Goal: Task Accomplishment & Management: Use online tool/utility

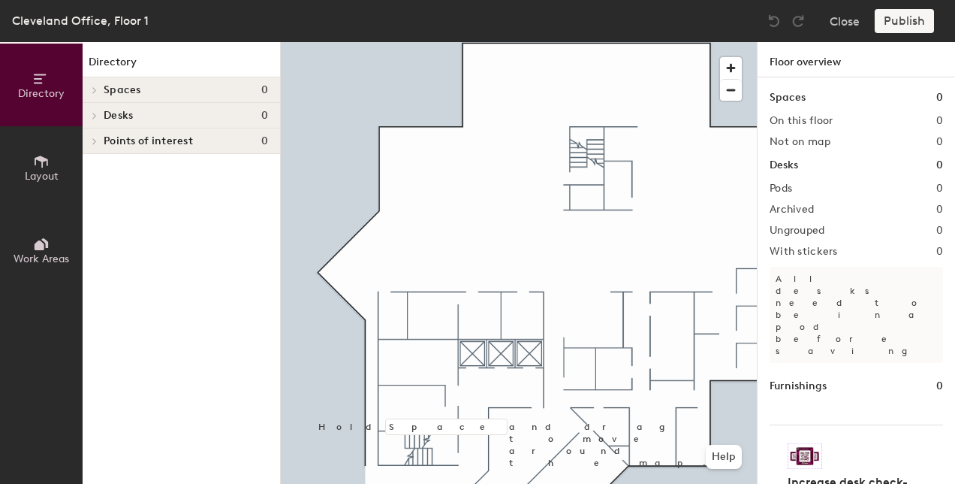
click at [45, 165] on icon at bounding box center [41, 161] width 17 height 17
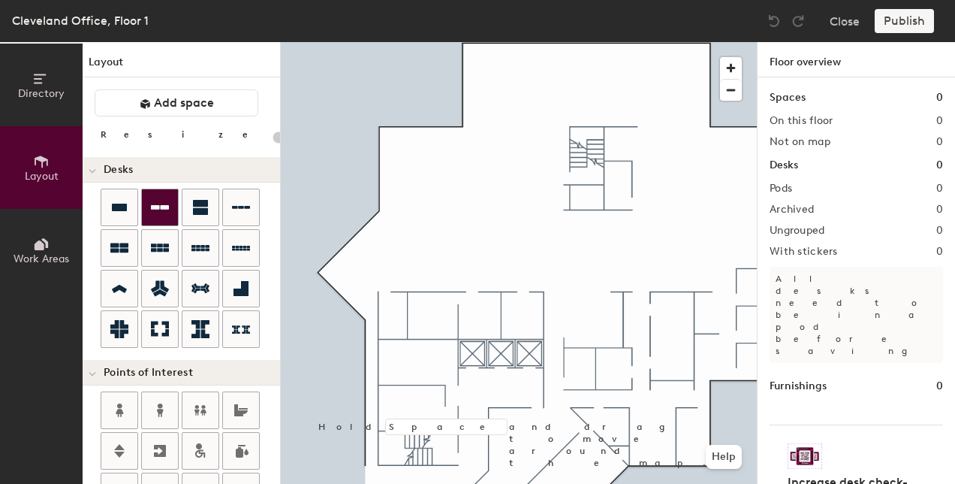
click at [158, 208] on icon at bounding box center [160, 207] width 18 height 5
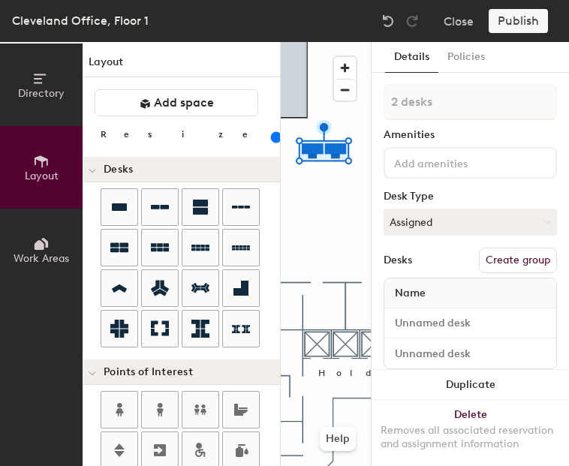
click at [273, 141] on input "range" at bounding box center [273, 137] width 0 height 12
click at [308, 199] on div "Directory Layout Work Areas Layout Add space Resize Desks Points of Interest Fu…" at bounding box center [284, 254] width 569 height 424
click at [312, 202] on div "Directory Layout Work Areas Layout Add space Resize Desks Points of Interest Fu…" at bounding box center [284, 254] width 569 height 424
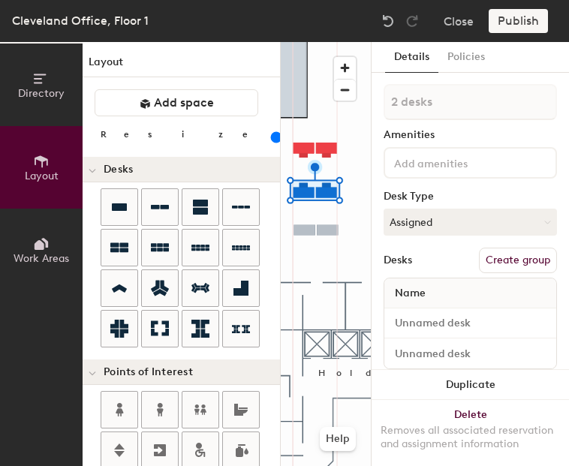
click at [316, 230] on div "Directory Layout Work Areas Layout Add space Resize Desks Points of Interest Fu…" at bounding box center [284, 254] width 569 height 424
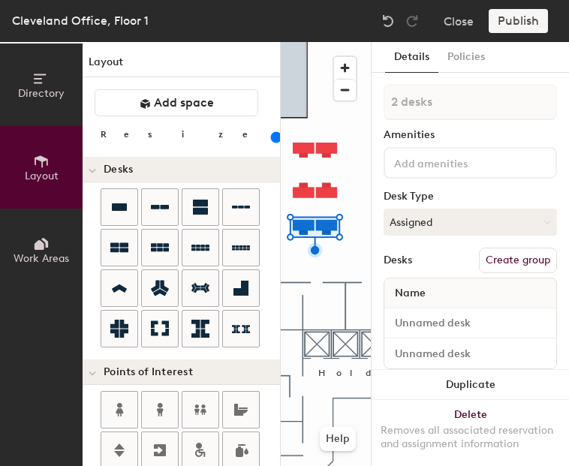
click at [314, 261] on div "Directory Layout Work Areas Layout Add space Resize Desks Points of Interest Fu…" at bounding box center [284, 254] width 569 height 424
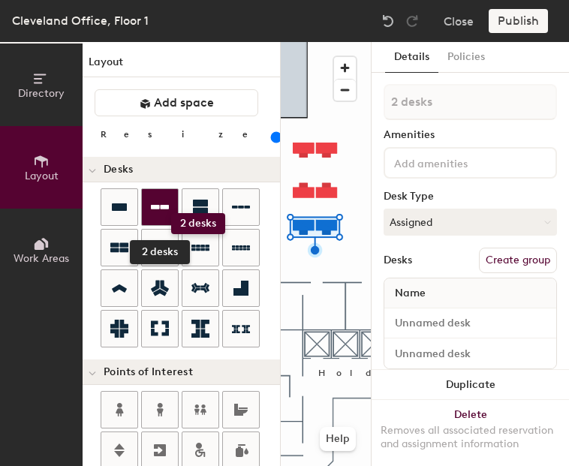
click at [171, 213] on div at bounding box center [160, 207] width 36 height 36
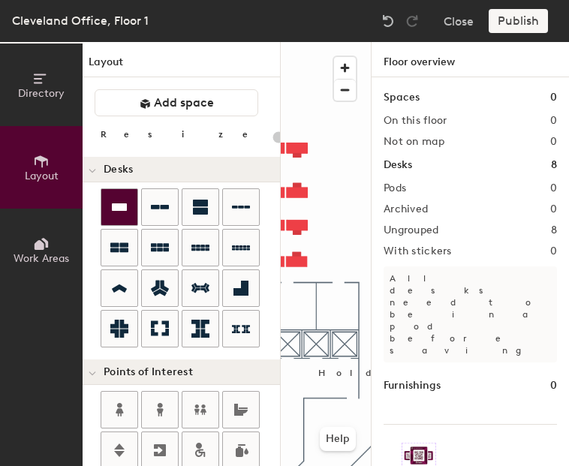
click at [122, 214] on icon at bounding box center [119, 207] width 18 height 18
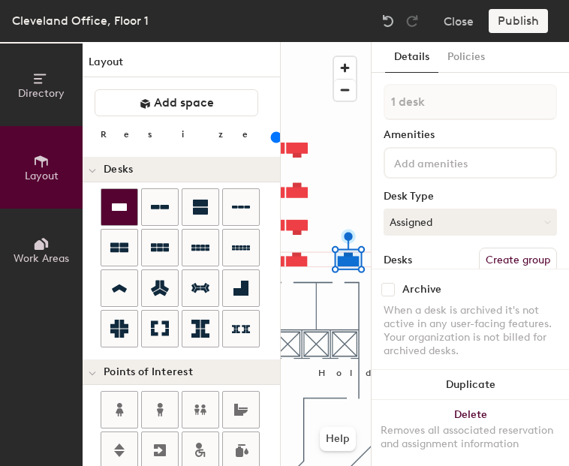
click at [128, 207] on div at bounding box center [119, 207] width 36 height 36
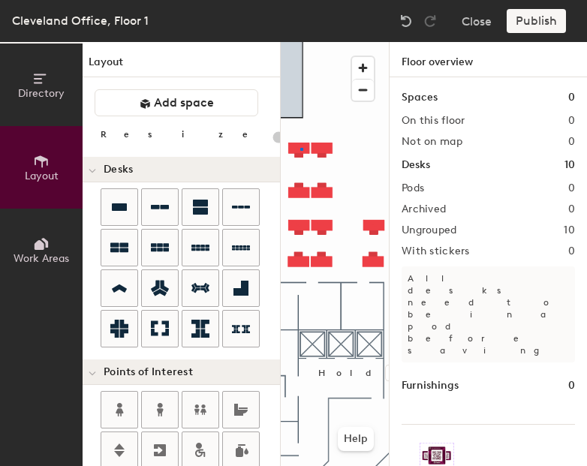
click at [300, 42] on div at bounding box center [335, 42] width 108 height 0
type input "140"
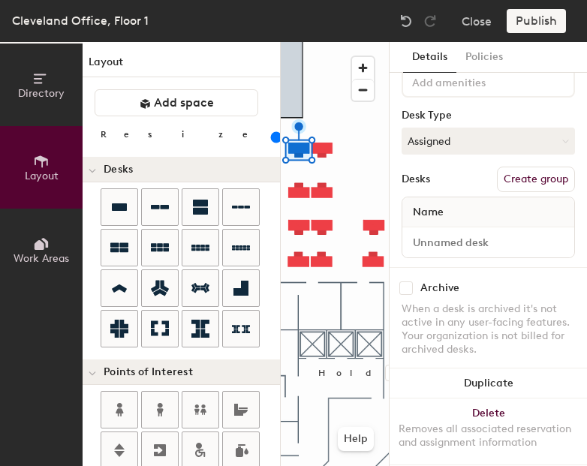
scroll to position [104, 0]
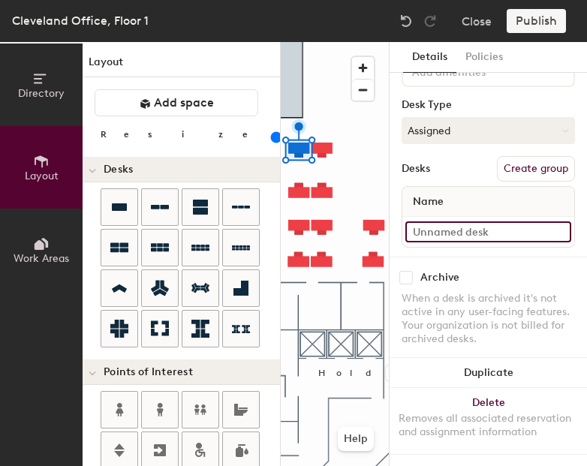
click at [463, 222] on input at bounding box center [489, 232] width 166 height 21
type input "5056"
click at [436, 222] on input at bounding box center [489, 232] width 166 height 21
type input "5057"
click at [457, 225] on input at bounding box center [489, 232] width 166 height 21
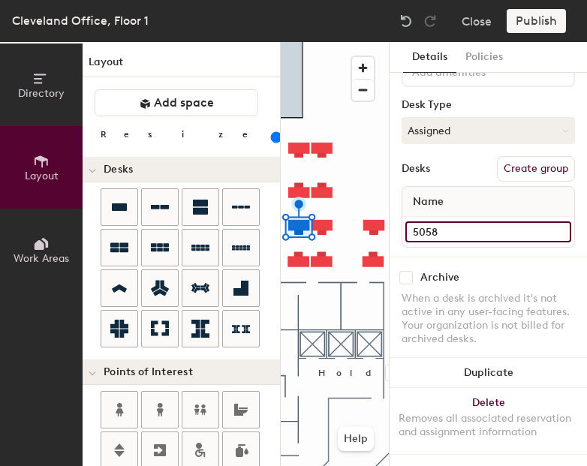
type input "5058"
click at [469, 222] on input at bounding box center [489, 232] width 166 height 21
type input "5059"
click at [449, 222] on input at bounding box center [489, 232] width 166 height 21
type input "5052"
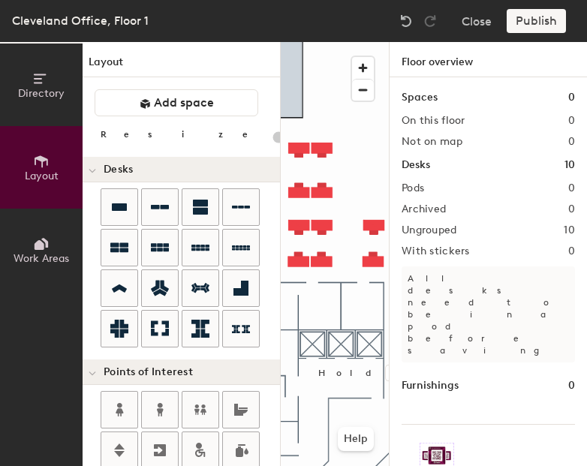
type input "140"
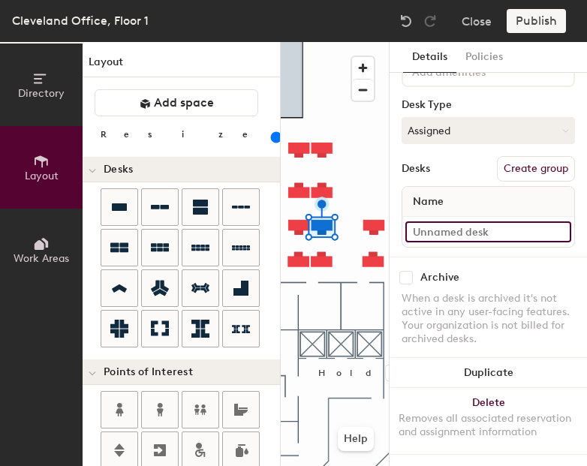
click at [468, 225] on input at bounding box center [489, 232] width 166 height 21
type input "5053"
click at [448, 222] on input at bounding box center [489, 232] width 166 height 21
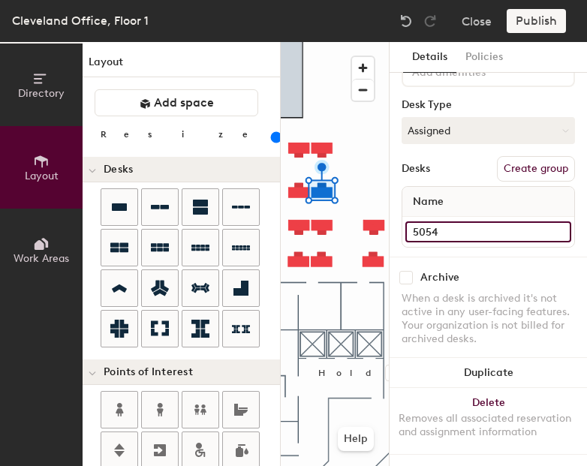
type input "5054"
click at [331, 42] on div at bounding box center [335, 42] width 108 height 0
click at [503, 222] on input at bounding box center [489, 232] width 166 height 21
type input "5055"
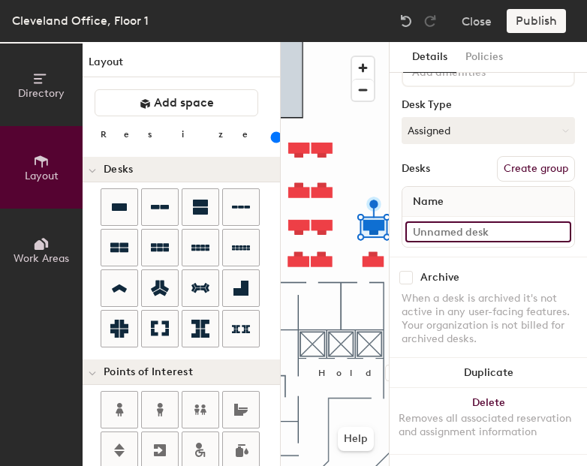
click at [432, 222] on input at bounding box center [489, 232] width 166 height 21
type input "5050"
click at [450, 224] on input at bounding box center [489, 232] width 166 height 21
type input "5051"
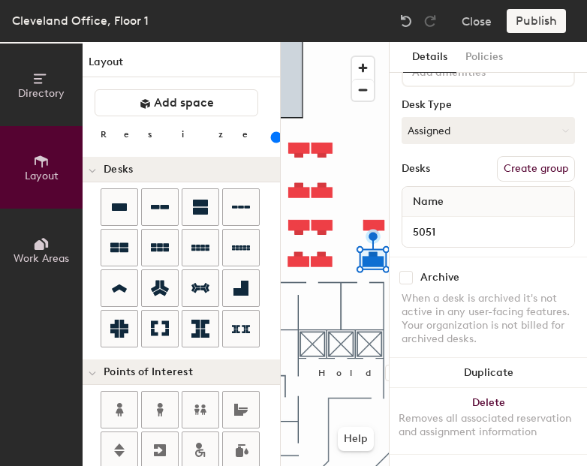
click at [482, 292] on div "When a desk is archived it's not active in any user-facing features. Your organ…" at bounding box center [489, 319] width 174 height 54
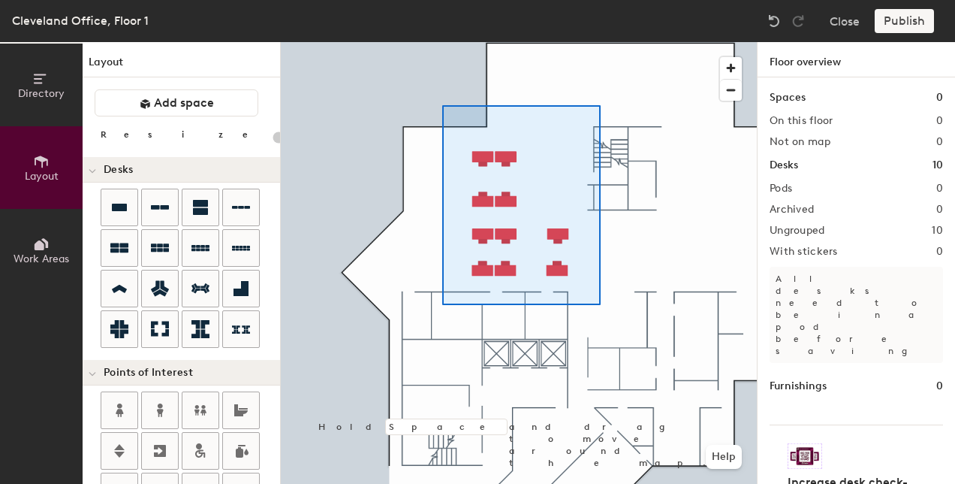
type input "140"
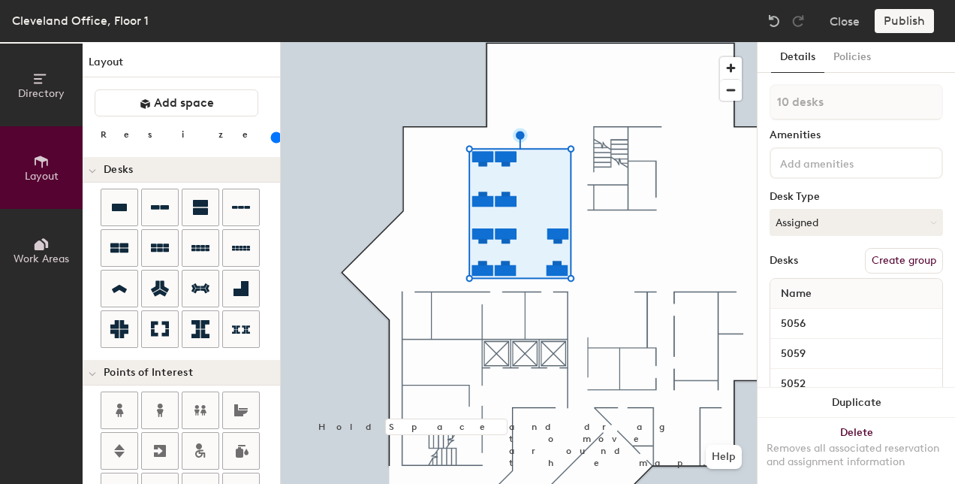
click at [910, 254] on button "Create group" at bounding box center [904, 261] width 78 height 26
type input "P"
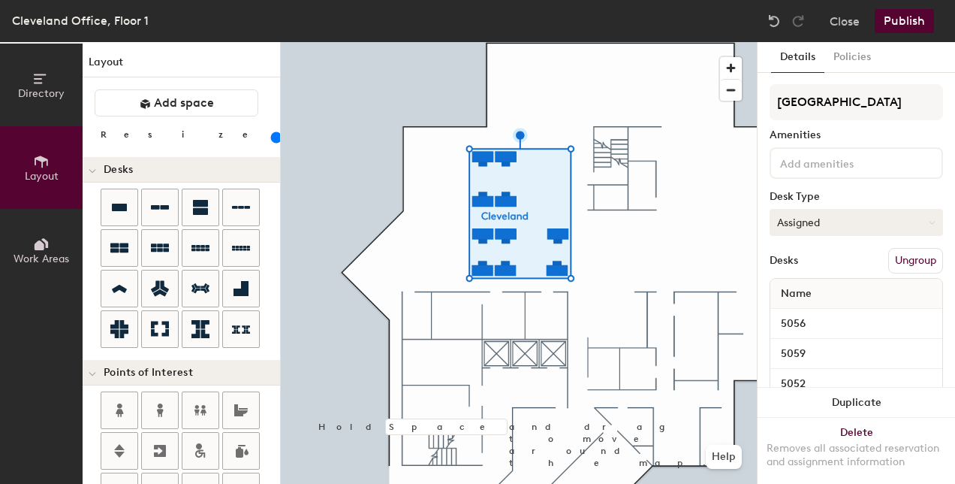
type input "[GEOGRAPHIC_DATA]"
click at [826, 229] on button "Assigned" at bounding box center [857, 222] width 174 height 27
click at [790, 293] on div "Hot" at bounding box center [846, 291] width 150 height 23
click at [812, 220] on button "Hot" at bounding box center [857, 222] width 174 height 27
click at [814, 318] on div "Hoteled" at bounding box center [846, 314] width 150 height 23
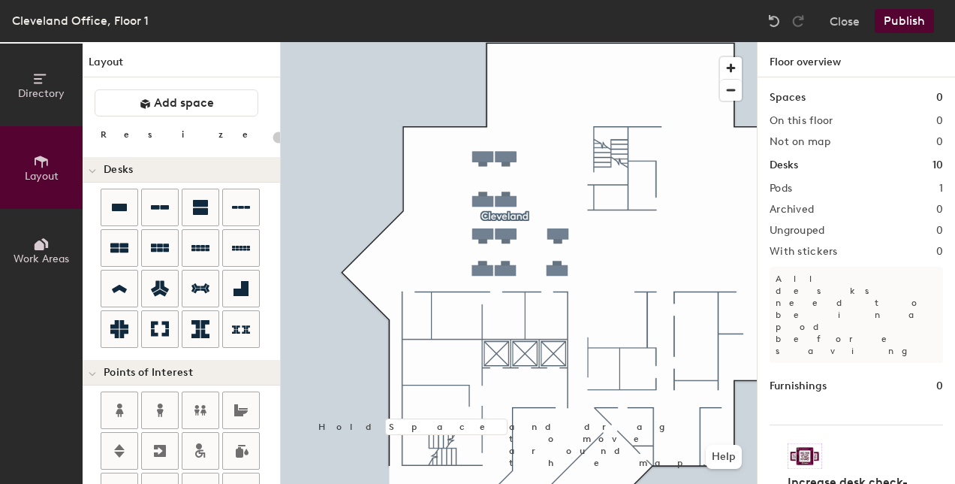
click at [897, 24] on button "Publish" at bounding box center [904, 21] width 59 height 24
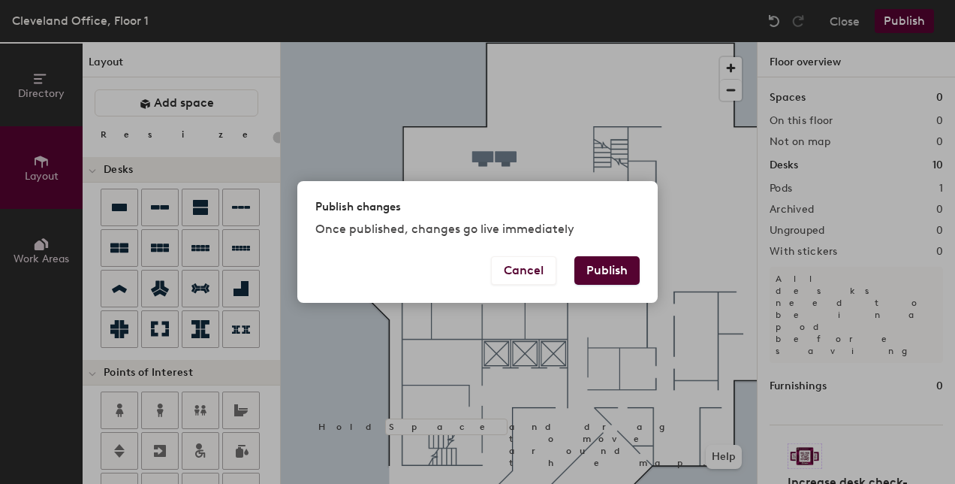
click at [616, 271] on button "Publish" at bounding box center [607, 270] width 65 height 29
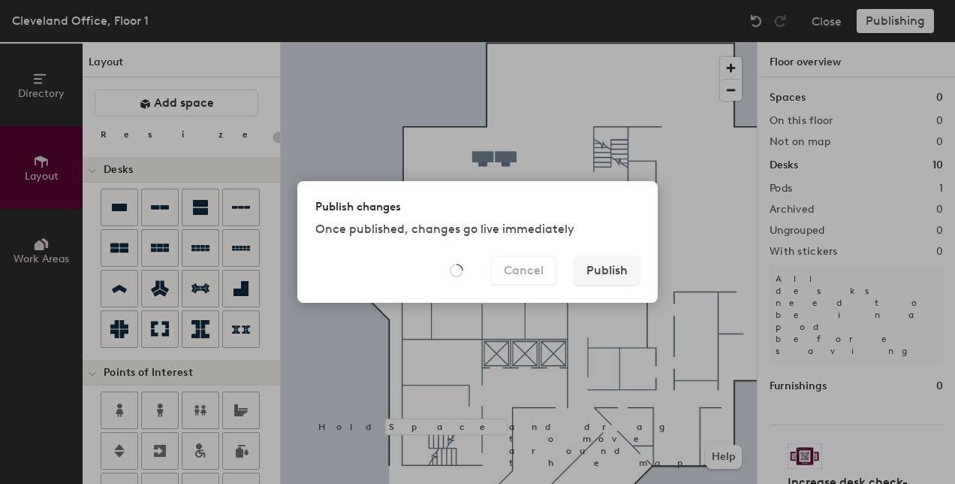
type input "20"
